Goal: Register for event/course

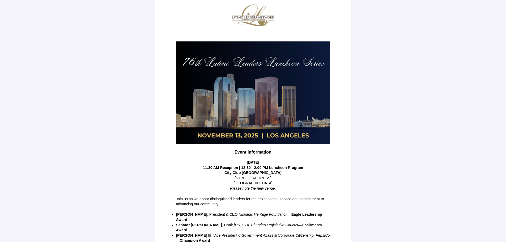
scroll to position [53, 0]
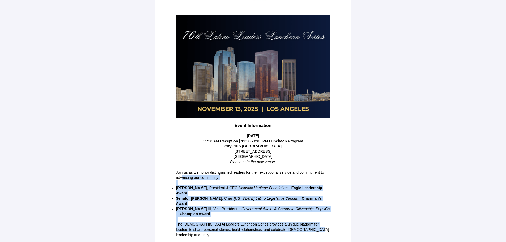
drag, startPoint x: 182, startPoint y: 176, endPoint x: 309, endPoint y: 224, distance: 136.1
click at [309, 224] on div "Join us as we honor distinguished leaders for their exceptional service and com…" at bounding box center [253, 204] width 154 height 68
click at [329, 222] on p "The [DEMOGRAPHIC_DATA] Leaders Luncheon Series provides a unique platform for l…" at bounding box center [253, 230] width 154 height 16
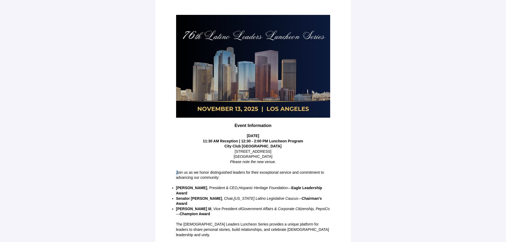
drag, startPoint x: 173, startPoint y: 170, endPoint x: 178, endPoint y: 174, distance: 6.2
click at [178, 174] on td "Join us as we honor distinguished leaders for their exceptional service and com…" at bounding box center [252, 203] width 159 height 73
click at [268, 210] on p "[PERSON_NAME] , Vice President of Government Affairs & Corporate Citizenship, P…" at bounding box center [253, 211] width 154 height 10
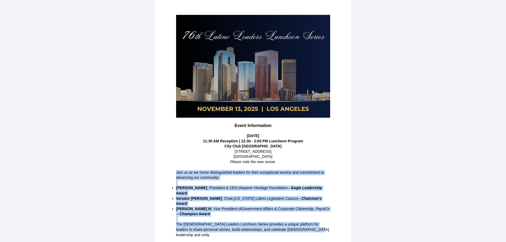
drag, startPoint x: 177, startPoint y: 173, endPoint x: 300, endPoint y: 219, distance: 132.1
click at [306, 225] on div "Join us as we honor distinguished leaders for their exceptional service and com…" at bounding box center [253, 204] width 154 height 68
copy div "Join us as we honor distinguished leaders for their exceptional service and com…"
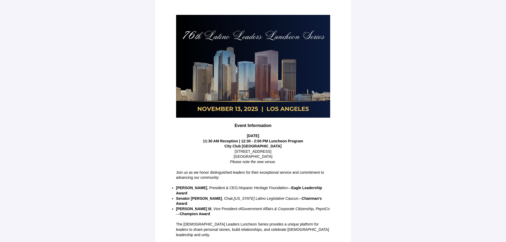
click at [373, 216] on main "VOW the exclusive Guest Management partner for Event Information [DATE] 11:30 A…" at bounding box center [253, 106] width 506 height 318
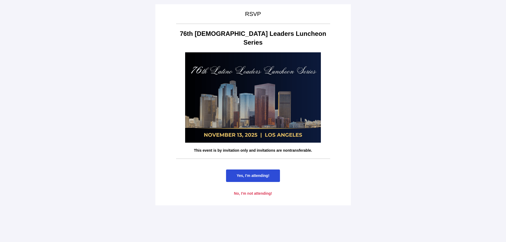
scroll to position [0, 0]
click at [264, 169] on span "Yes, I'm attending!" at bounding box center [253, 175] width 54 height 12
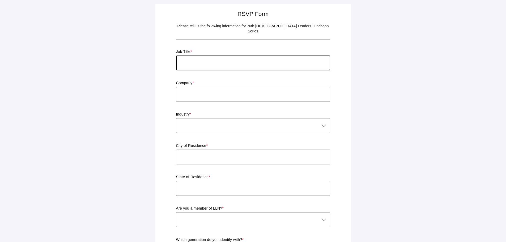
click at [252, 62] on input "text" at bounding box center [253, 62] width 154 height 15
type input "President & CEO"
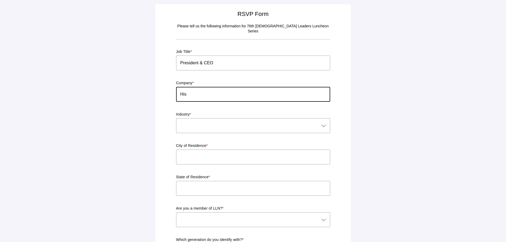
type input "Hispanic Foundation of [GEOGRAPHIC_DATA]"
type input "[GEOGRAPHIC_DATA][PERSON_NAME]"
type input "CA"
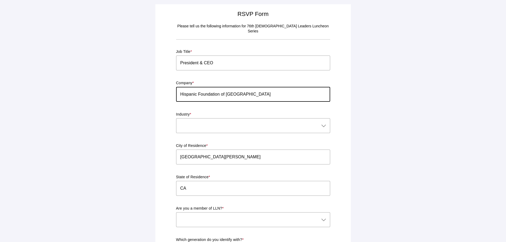
click at [236, 120] on div at bounding box center [247, 125] width 143 height 15
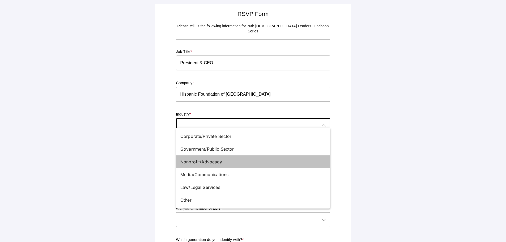
click at [222, 162] on div "Nonprofit/Advocacy" at bounding box center [250, 161] width 141 height 6
type input "Nonprofit/Advocacy"
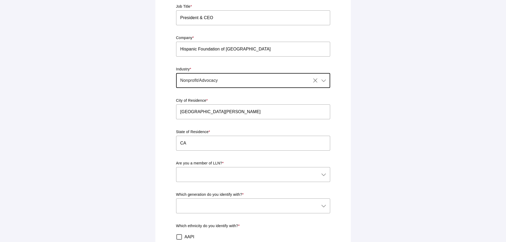
scroll to position [53, 0]
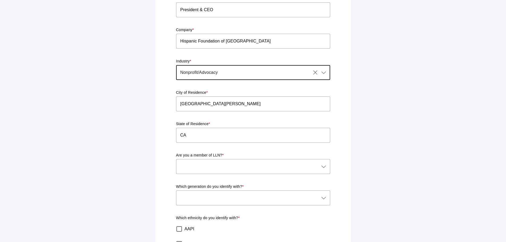
click at [248, 160] on div at bounding box center [247, 166] width 143 height 15
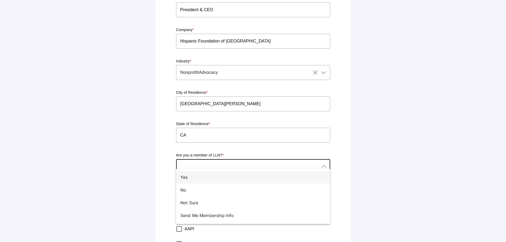
click at [213, 174] on div "Yes" at bounding box center [250, 177] width 141 height 6
type input "Yes"
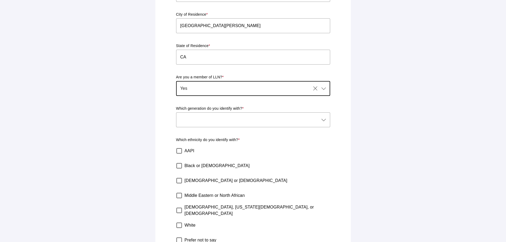
scroll to position [133, 0]
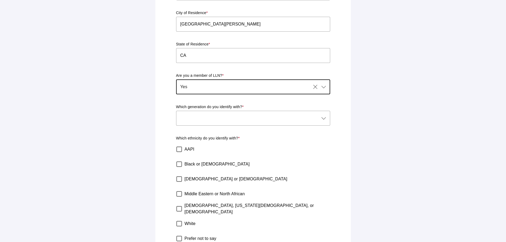
click at [233, 111] on div at bounding box center [247, 118] width 143 height 15
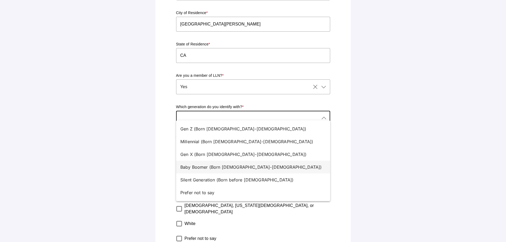
click at [225, 166] on div "Baby Boomer (Born [DEMOGRAPHIC_DATA]-[DEMOGRAPHIC_DATA])" at bounding box center [250, 167] width 141 height 6
type input "Baby Boomer (Born [DEMOGRAPHIC_DATA]-[DEMOGRAPHIC_DATA])"
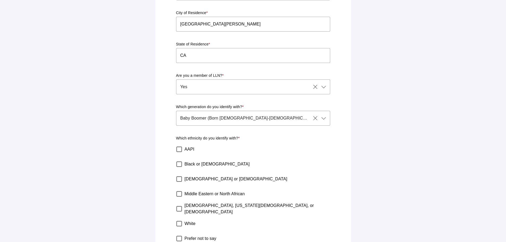
click at [229, 171] on div "[DEMOGRAPHIC_DATA] or [DEMOGRAPHIC_DATA]" at bounding box center [252, 178] width 156 height 15
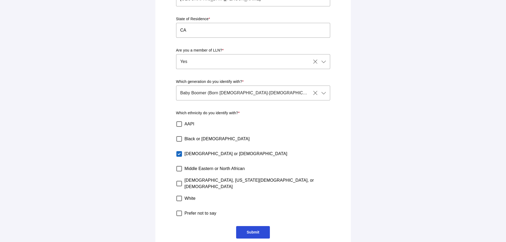
scroll to position [160, 0]
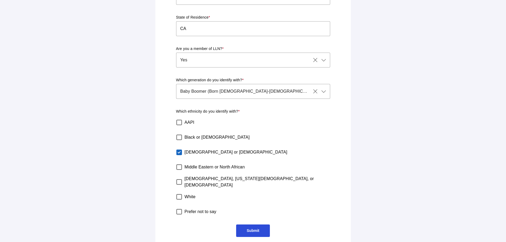
click at [258, 228] on span "Submit" at bounding box center [253, 230] width 12 height 4
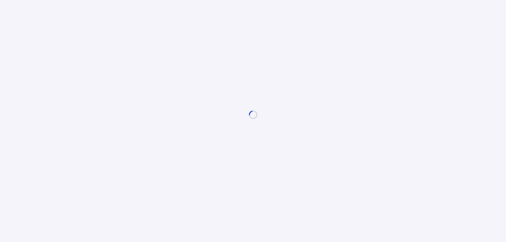
scroll to position [0, 0]
